Goal: Task Accomplishment & Management: Manage account settings

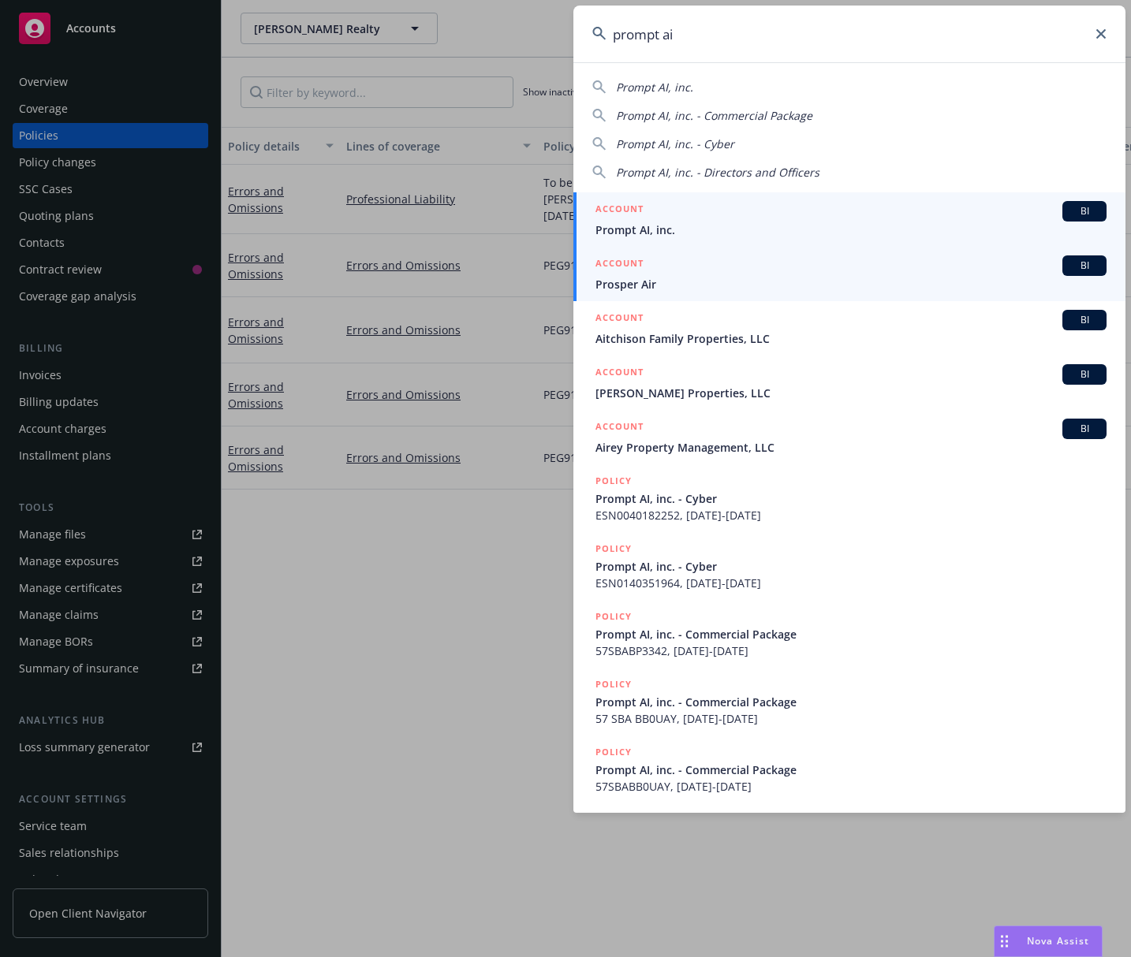
type input "prompt ai"
click at [669, 235] on span "Prompt AI, inc." at bounding box center [850, 230] width 511 height 17
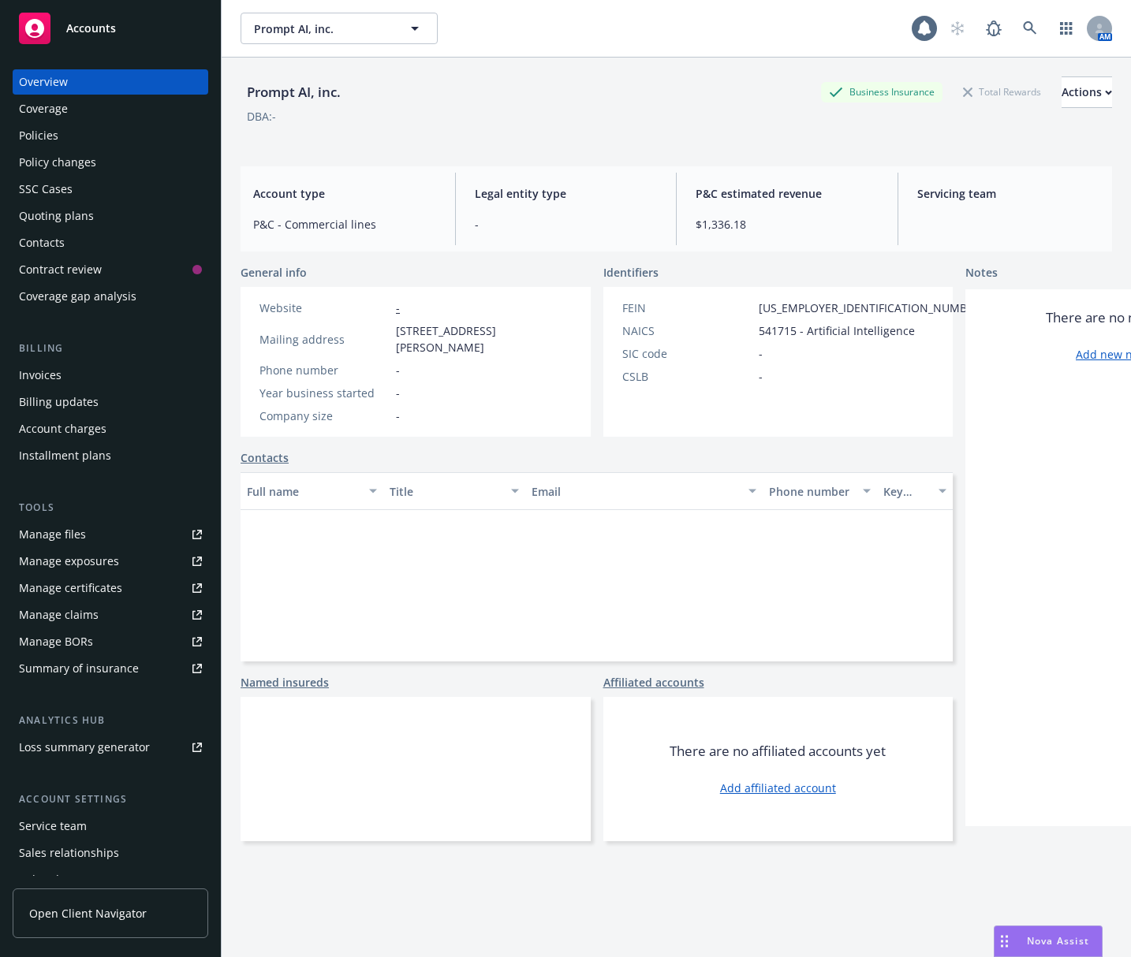
click at [119, 139] on div "Policies" at bounding box center [110, 135] width 183 height 25
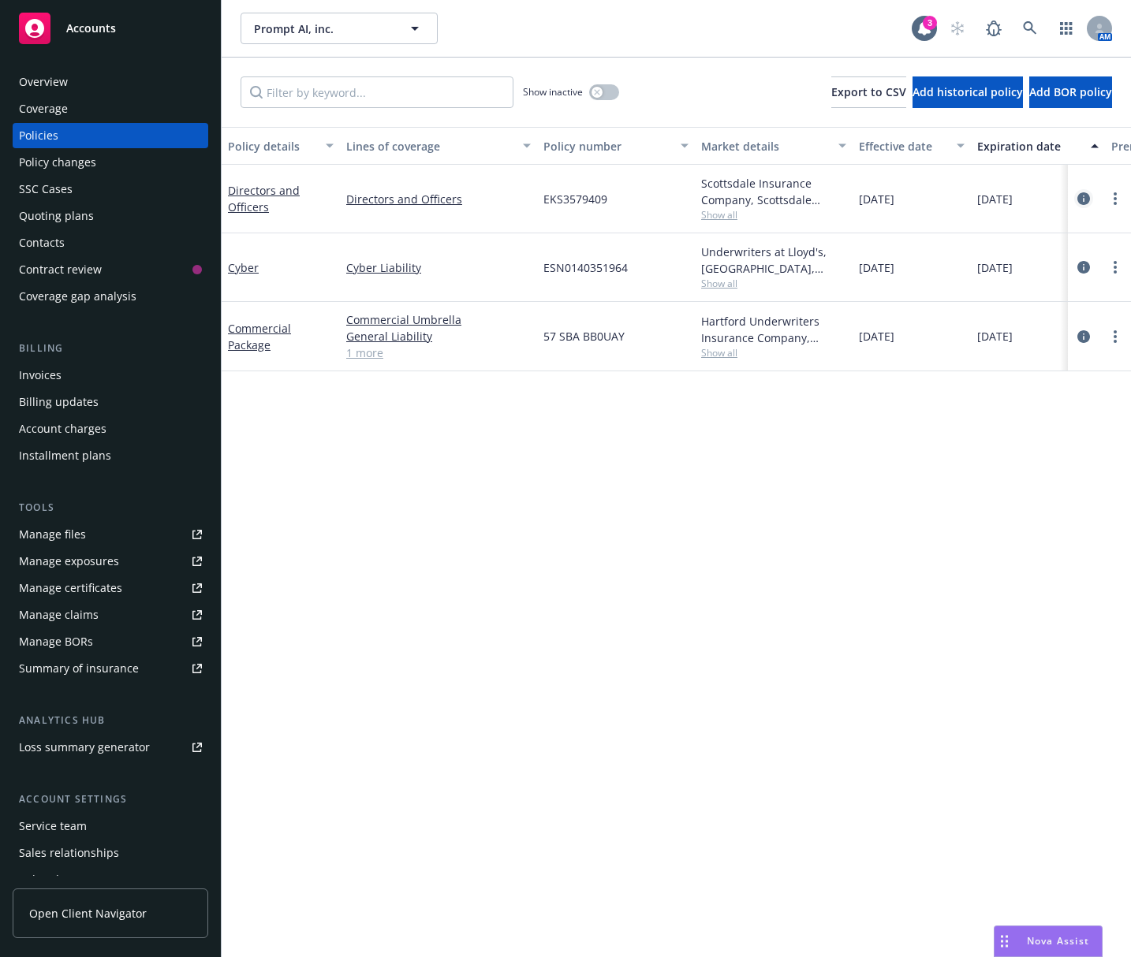
click at [1083, 198] on icon "circleInformation" at bounding box center [1083, 198] width 13 height 13
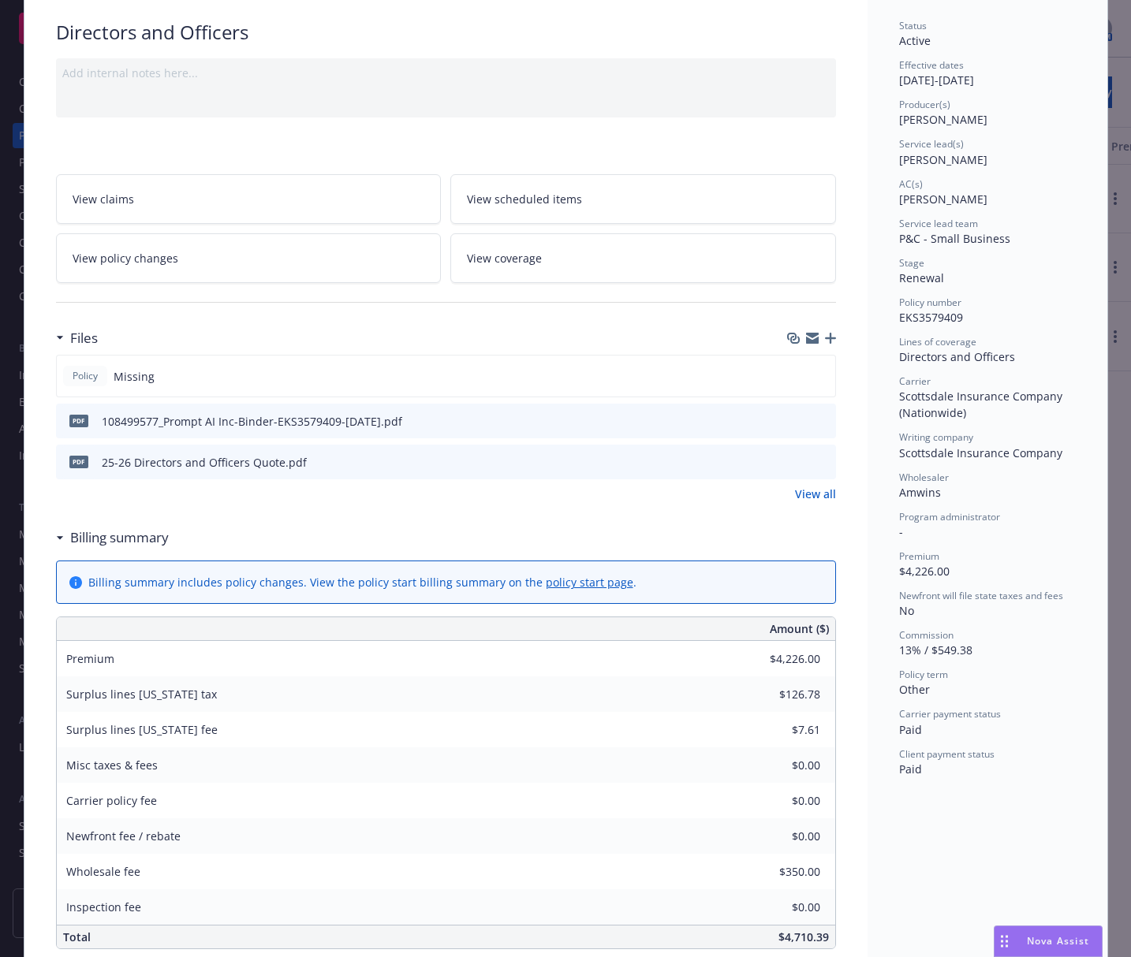
scroll to position [158, 0]
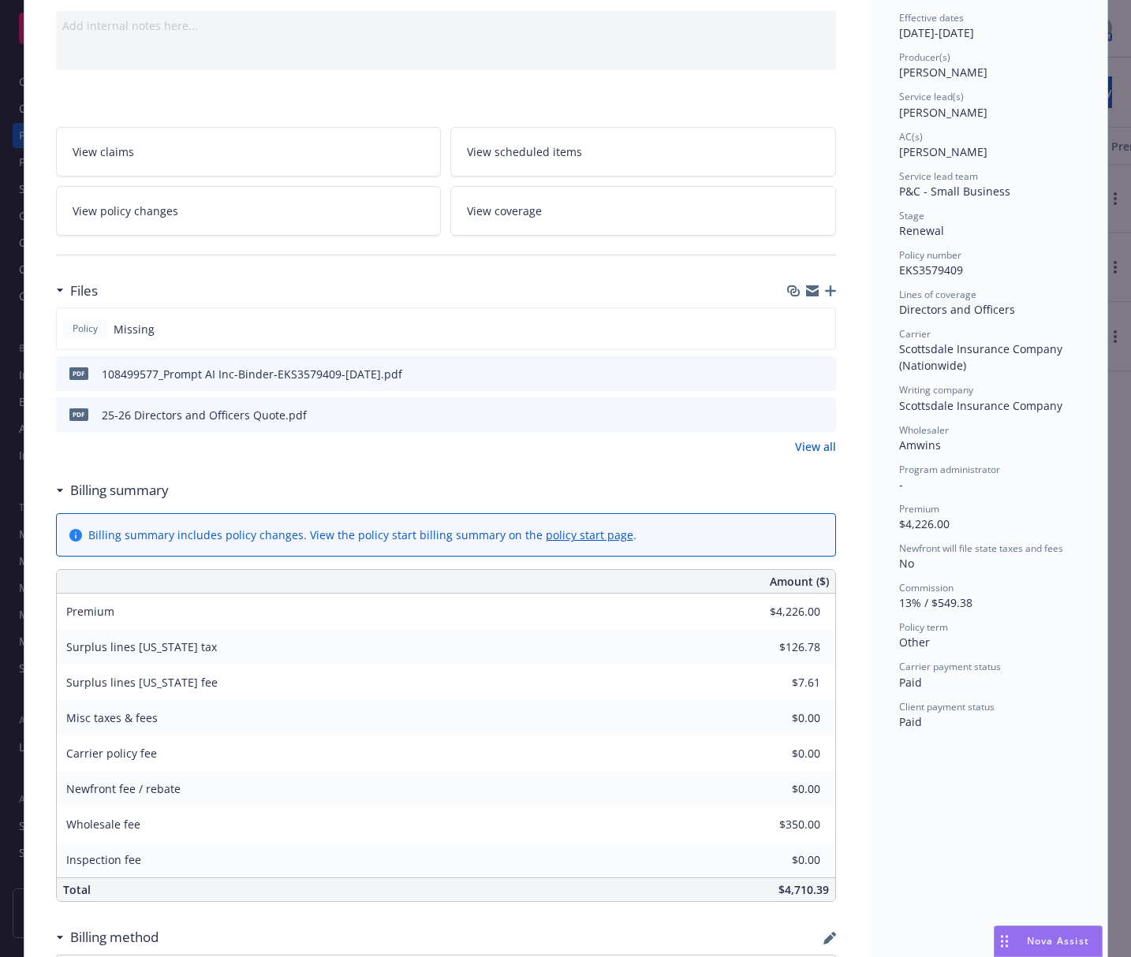
click at [825, 291] on icon "button" at bounding box center [830, 290] width 11 height 11
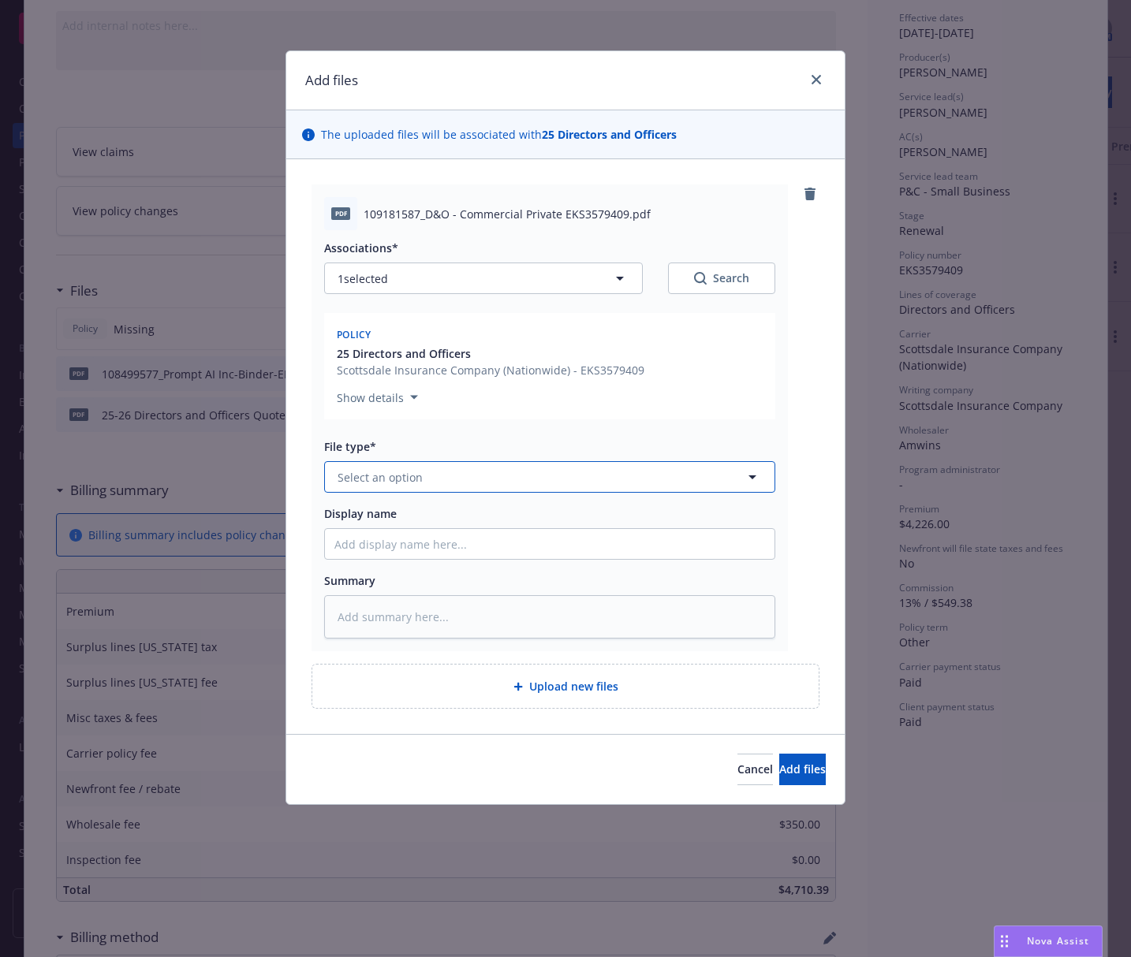
click at [638, 468] on button "Select an option" at bounding box center [549, 477] width 451 height 32
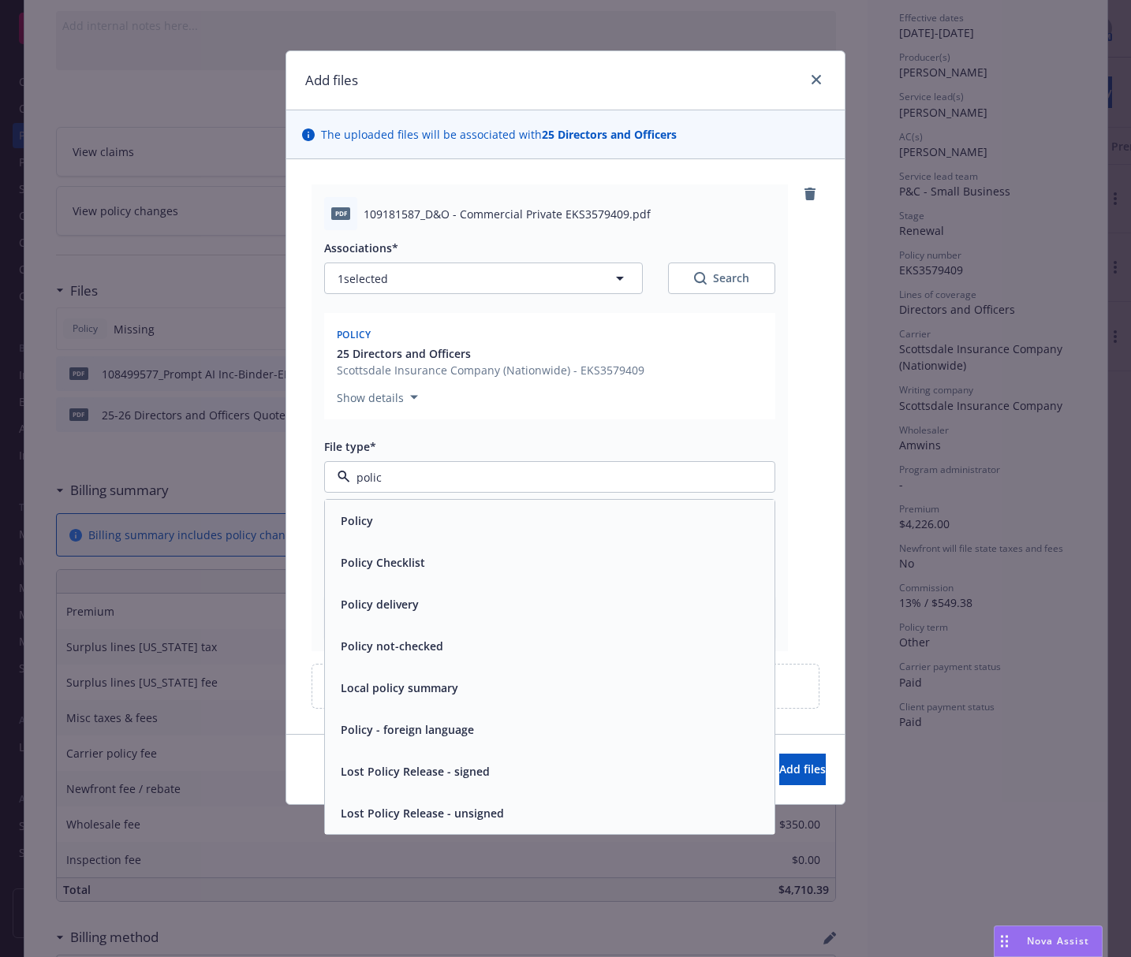
type input "policy"
click at [626, 521] on div "Policy" at bounding box center [549, 520] width 431 height 23
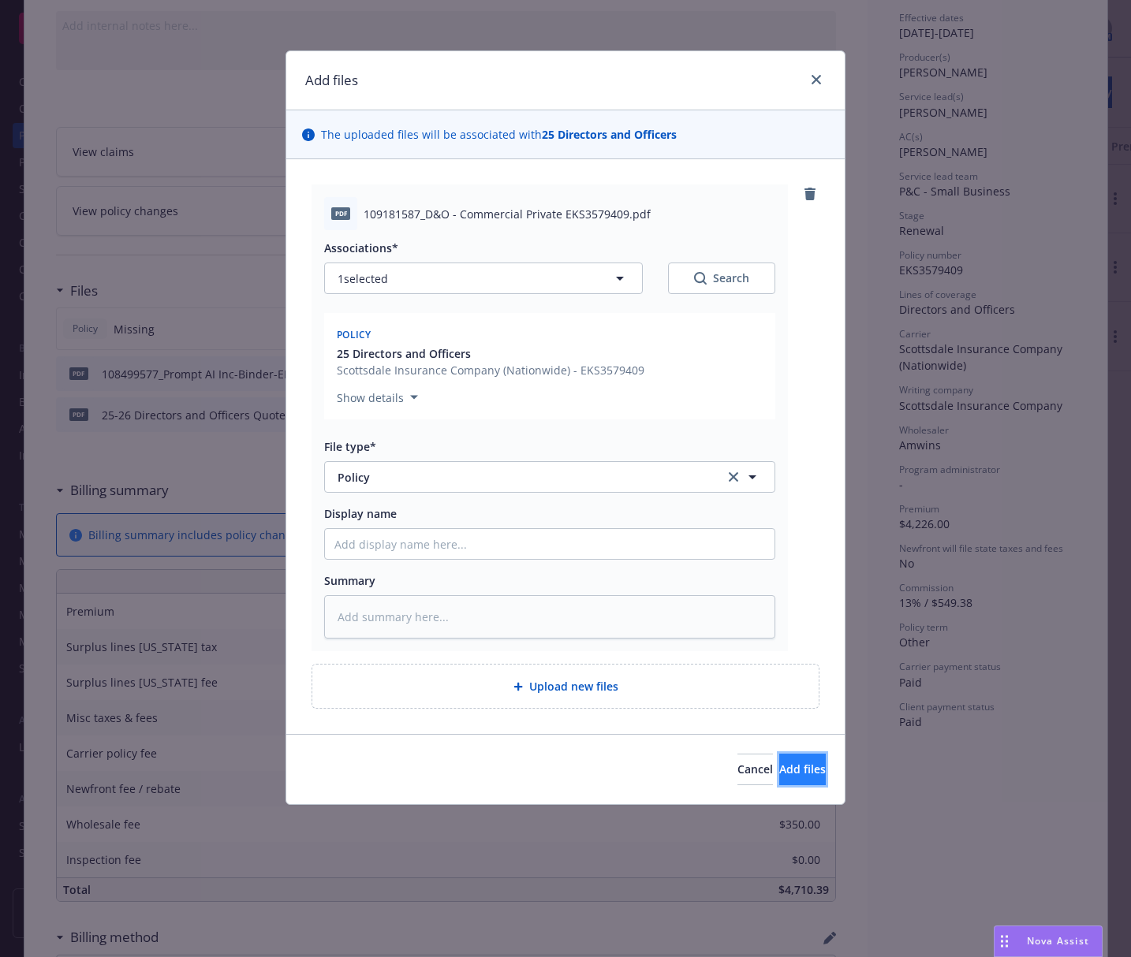
click at [783, 768] on span "Add files" at bounding box center [802, 769] width 47 height 15
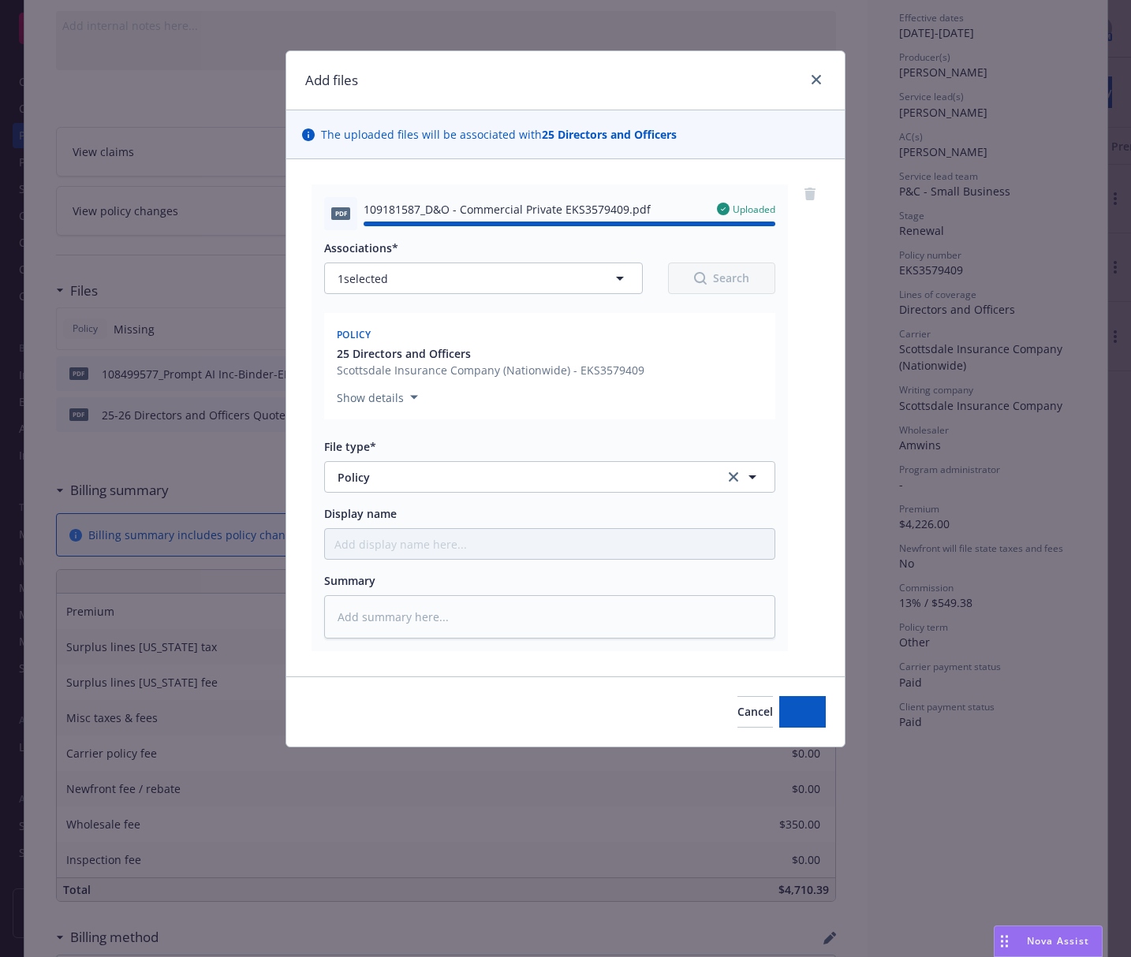
type textarea "x"
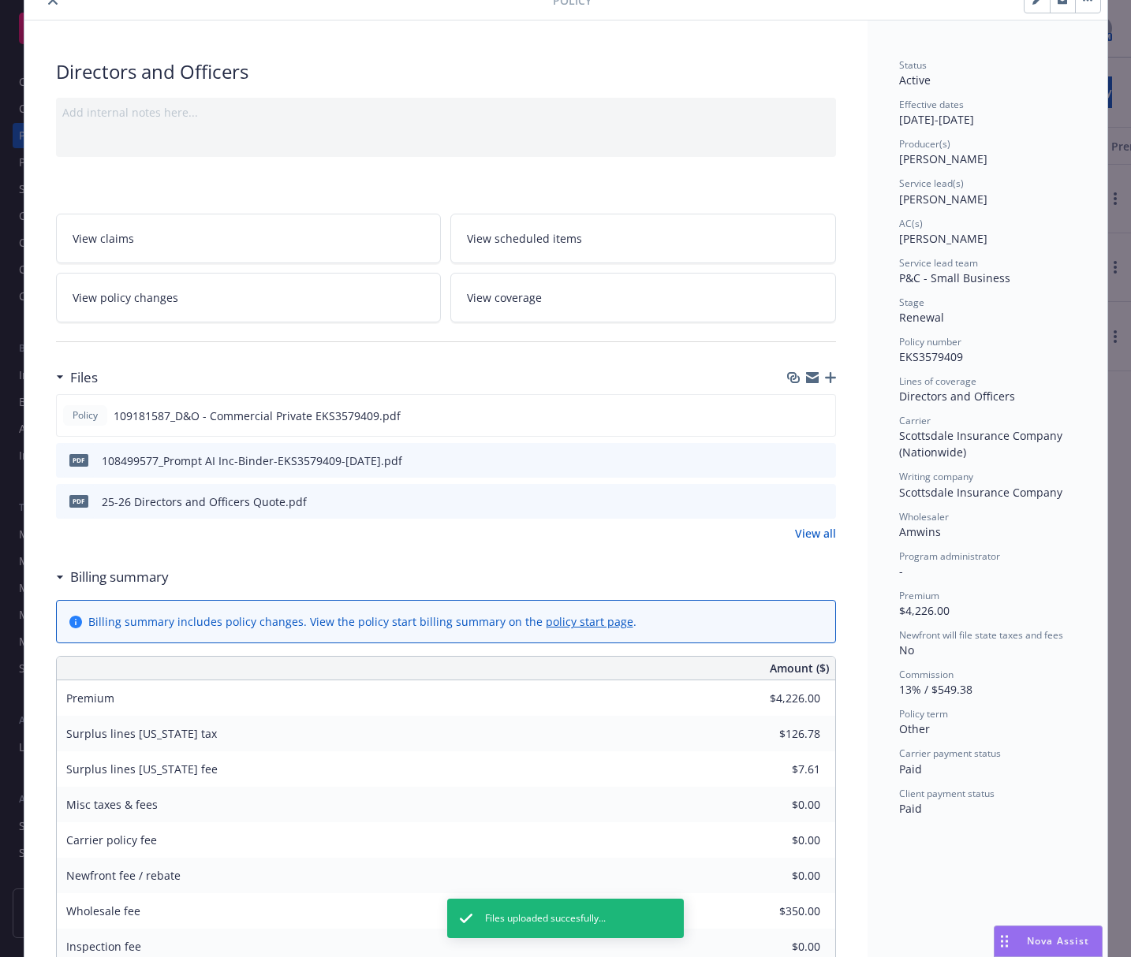
scroll to position [0, 0]
